Goal: Task Accomplishment & Management: Use online tool/utility

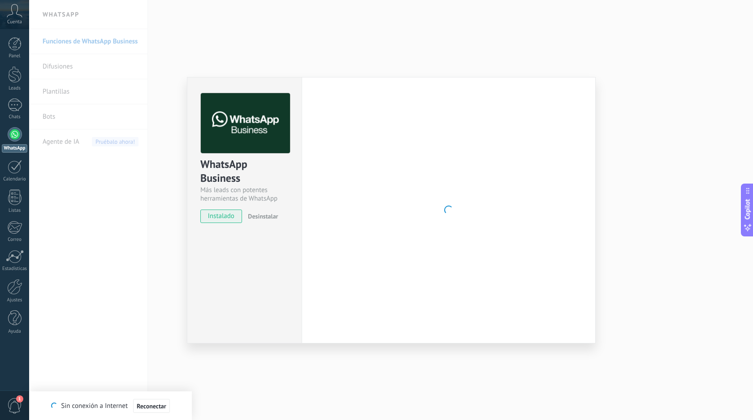
click at [83, 172] on div "WhatsApp Business Más leads con potentes herramientas de WhatsApp instalado Des…" at bounding box center [391, 210] width 724 height 420
click at [15, 136] on div at bounding box center [15, 134] width 14 height 14
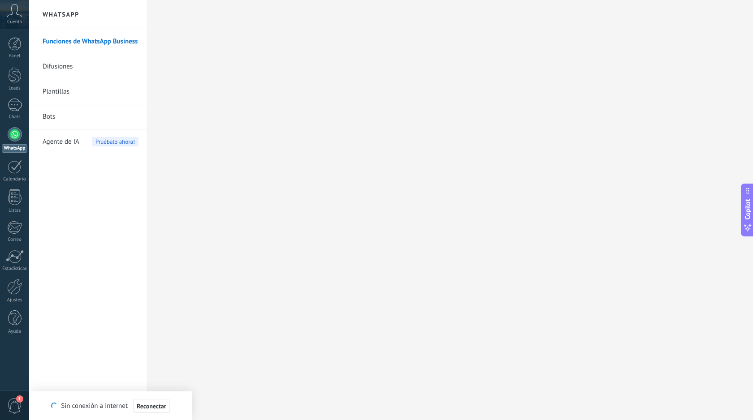
click at [14, 139] on div at bounding box center [15, 134] width 14 height 14
click at [10, 137] on div at bounding box center [15, 134] width 14 height 14
click at [150, 409] on span "Reconectar" at bounding box center [152, 406] width 30 height 6
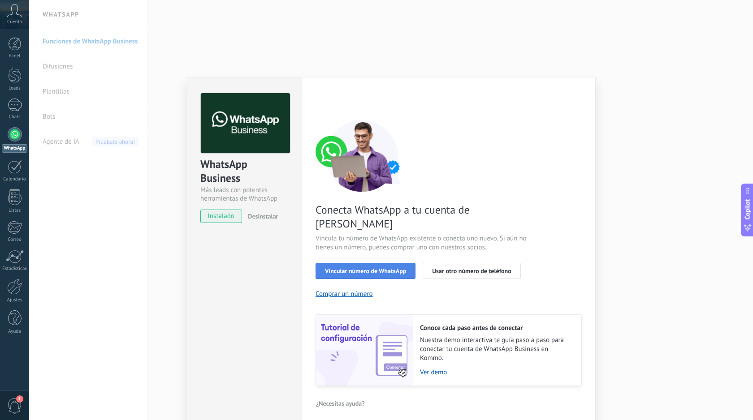
click at [368, 268] on span "Vincular número de WhatsApp" at bounding box center [365, 271] width 81 height 6
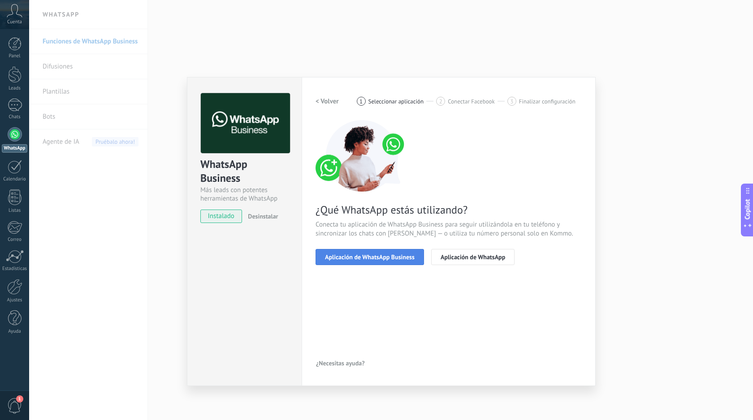
click at [374, 258] on span "Aplicación de WhatsApp Business" at bounding box center [370, 257] width 90 height 6
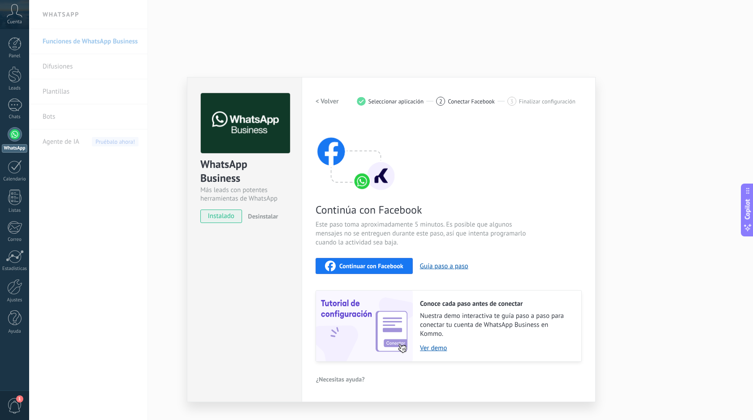
click at [372, 260] on button "Continuar con Facebook" at bounding box center [364, 266] width 97 height 16
click at [431, 350] on link "Ver demo" at bounding box center [496, 348] width 152 height 9
click at [338, 266] on div "Continuar con Facebook" at bounding box center [364, 266] width 78 height 11
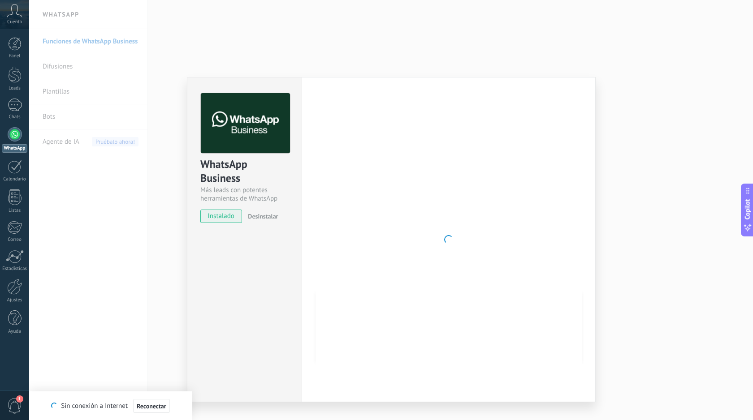
click at [681, 231] on div "WhatsApp Business Más leads con potentes herramientas de WhatsApp instalado Des…" at bounding box center [391, 210] width 724 height 420
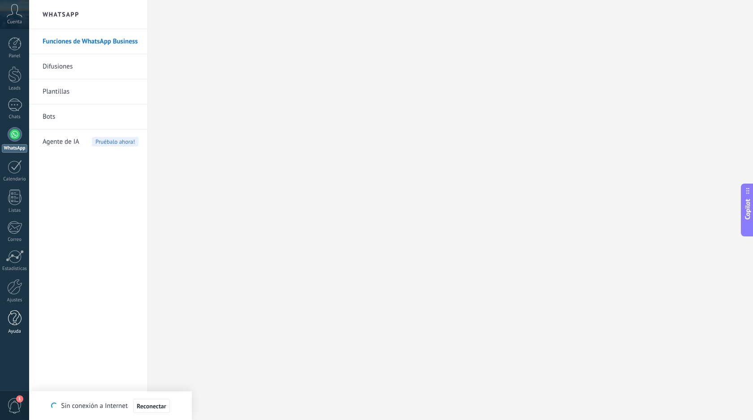
click at [12, 321] on div at bounding box center [14, 319] width 13 height 16
